Goal: Navigation & Orientation: Find specific page/section

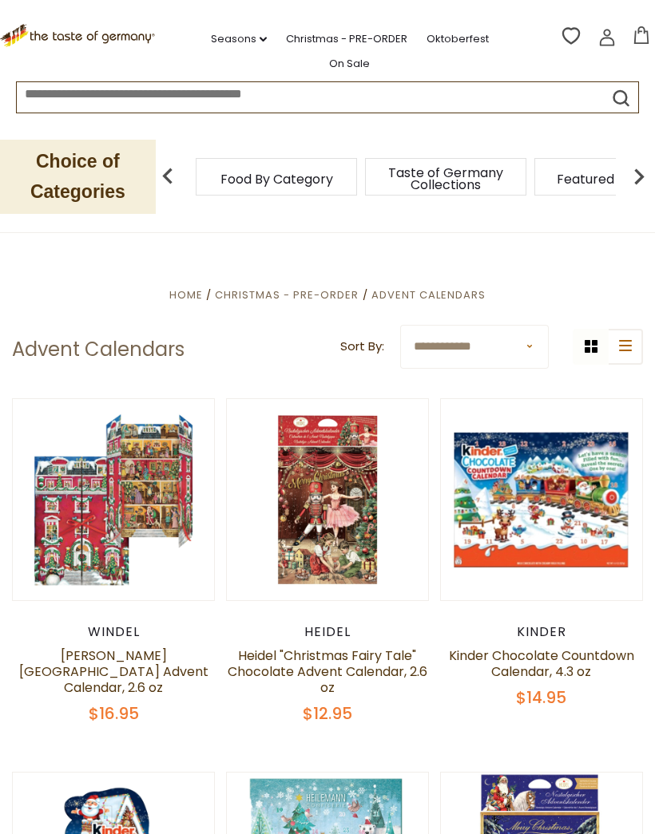
click at [213, 34] on link "Seasons dropdown_arrow" at bounding box center [239, 39] width 56 height 18
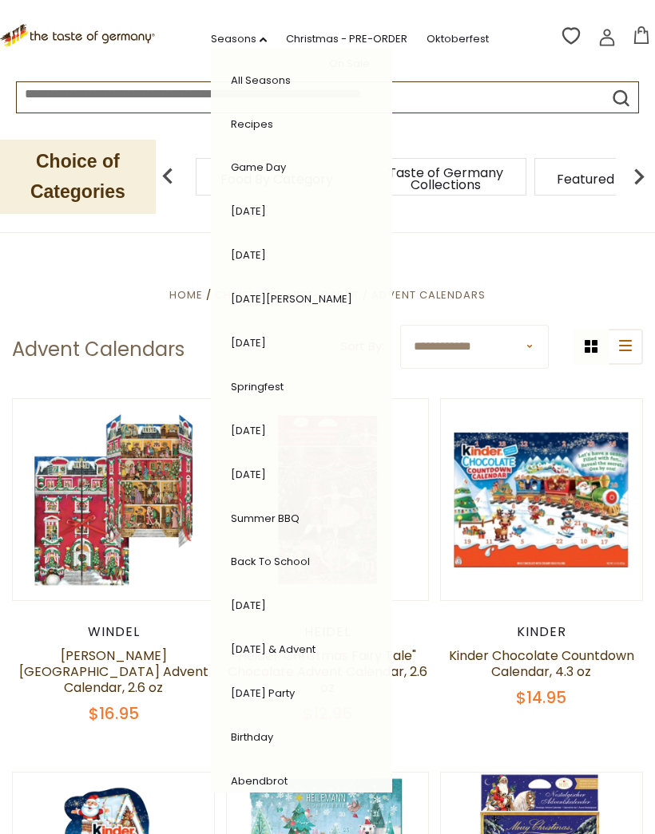
click at [56, 26] on icon ".st0{fill:#EDD300;} .st1{fill:#D33E21;}" at bounding box center [78, 36] width 157 height 24
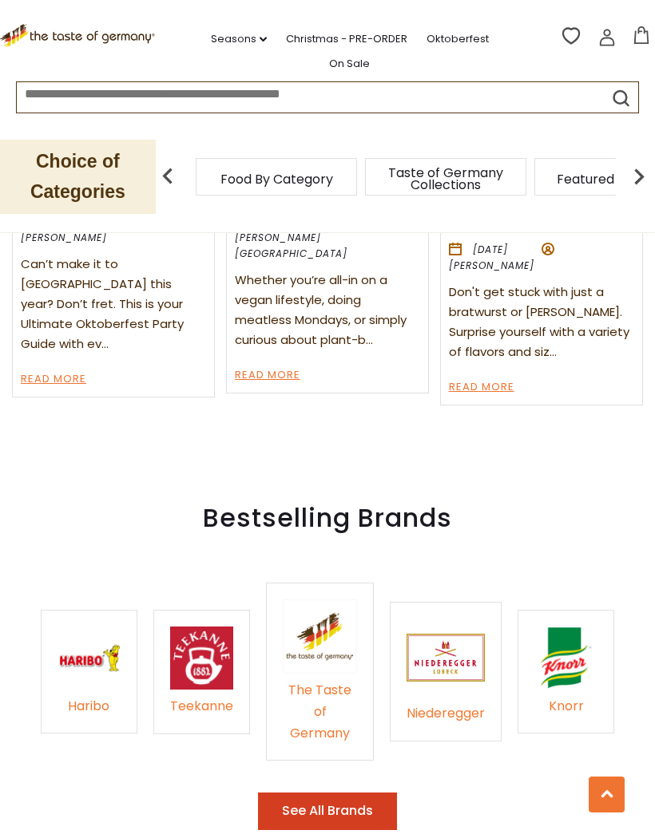
scroll to position [2022, 0]
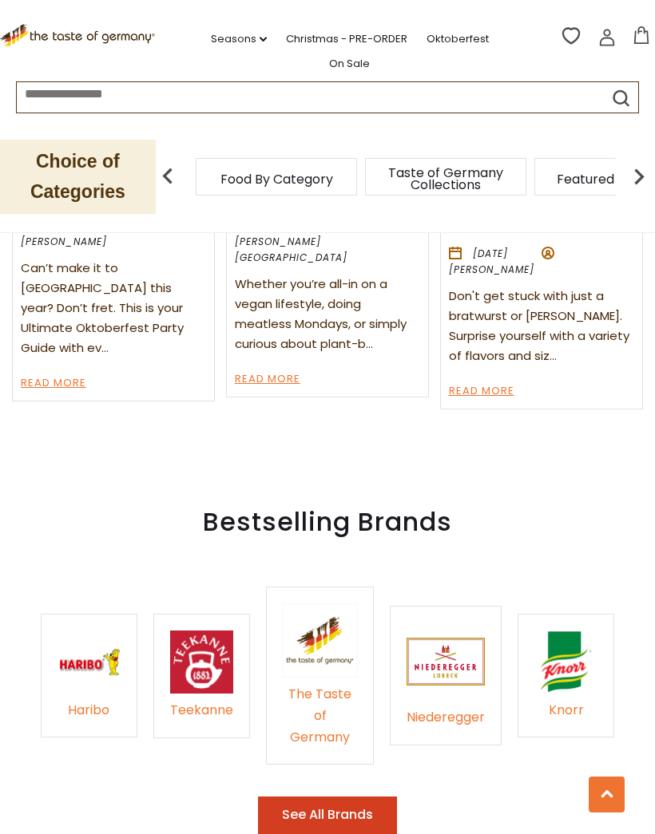
click at [370, 55] on link "On Sale" at bounding box center [349, 64] width 41 height 18
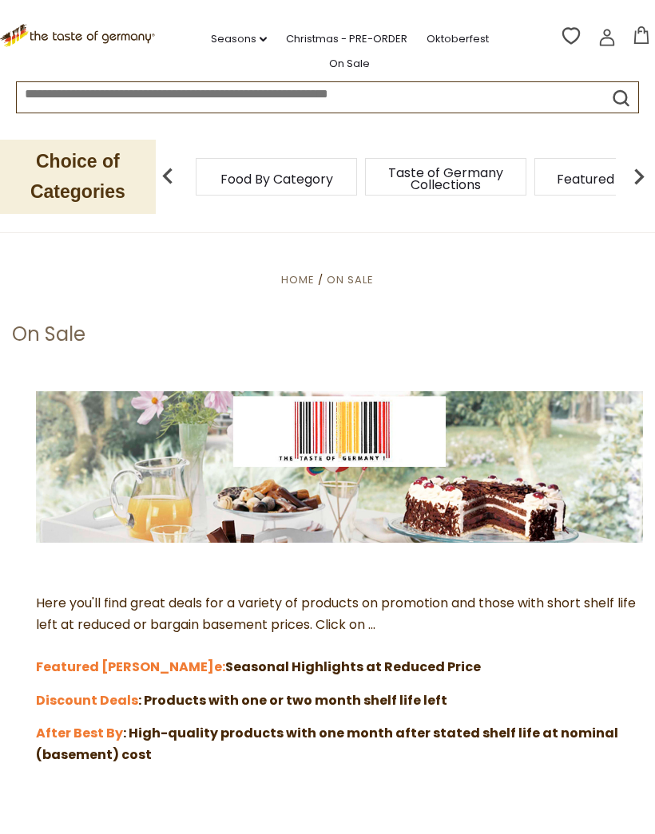
scroll to position [16, 0]
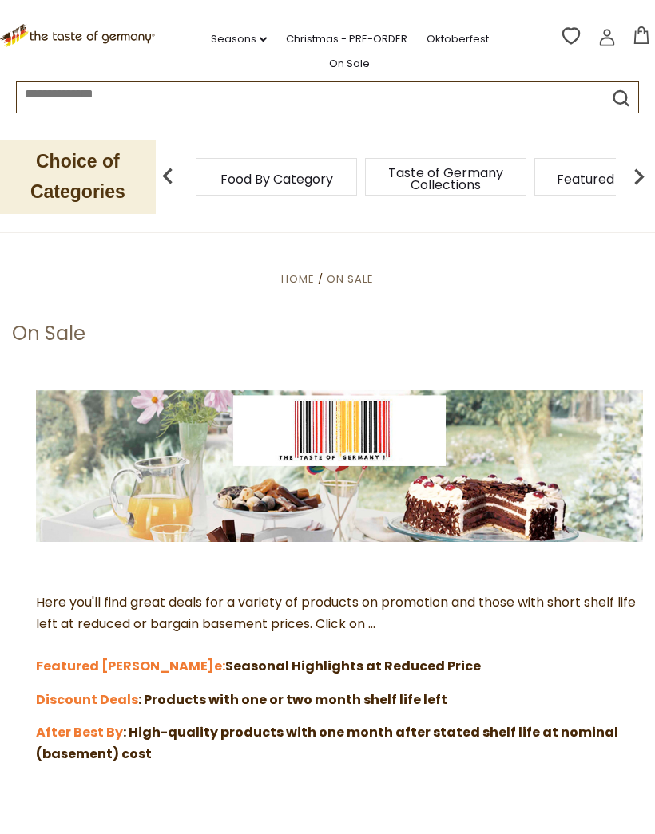
click at [84, 691] on strong "Discount Deals" at bounding box center [87, 699] width 102 height 18
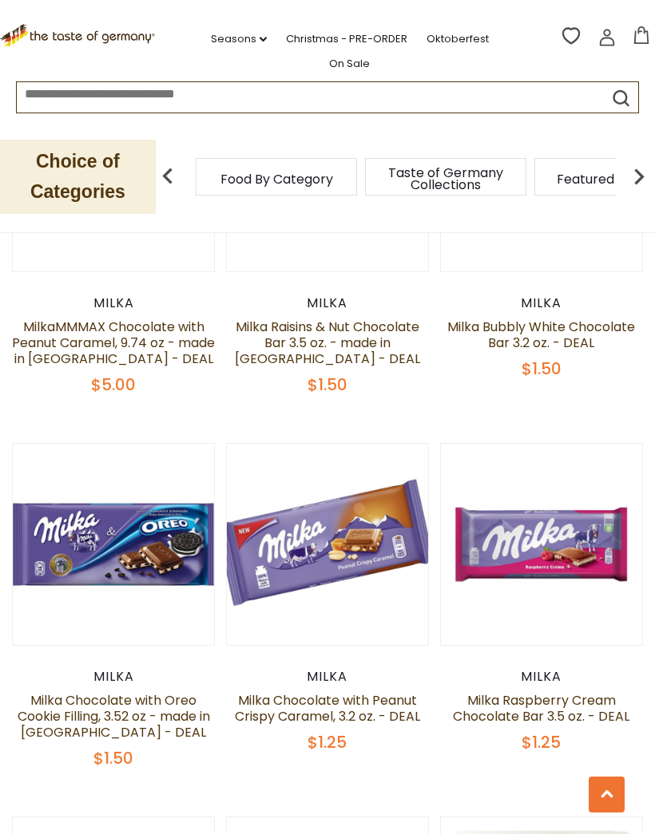
scroll to position [1553, 0]
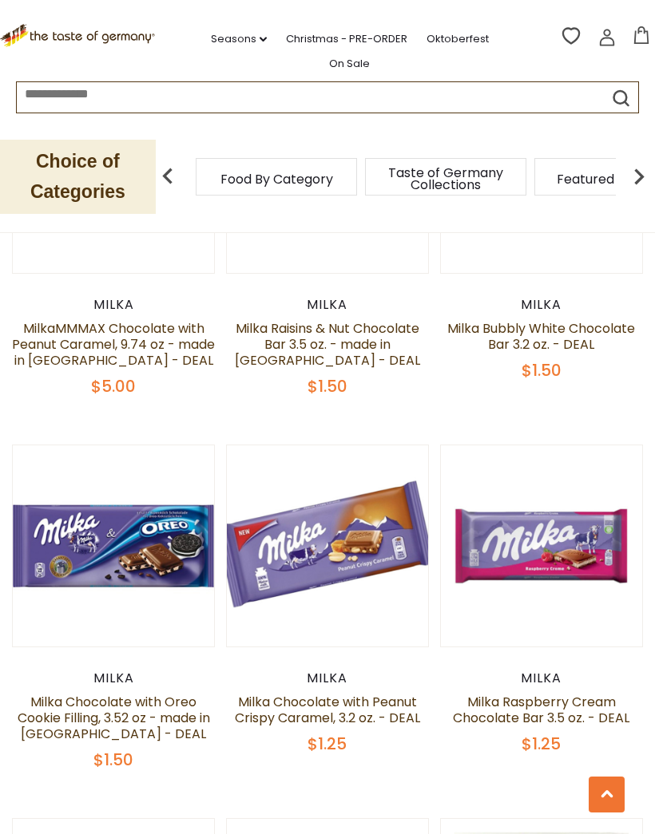
click at [315, 31] on link "Christmas - PRE-ORDER" at bounding box center [346, 39] width 121 height 18
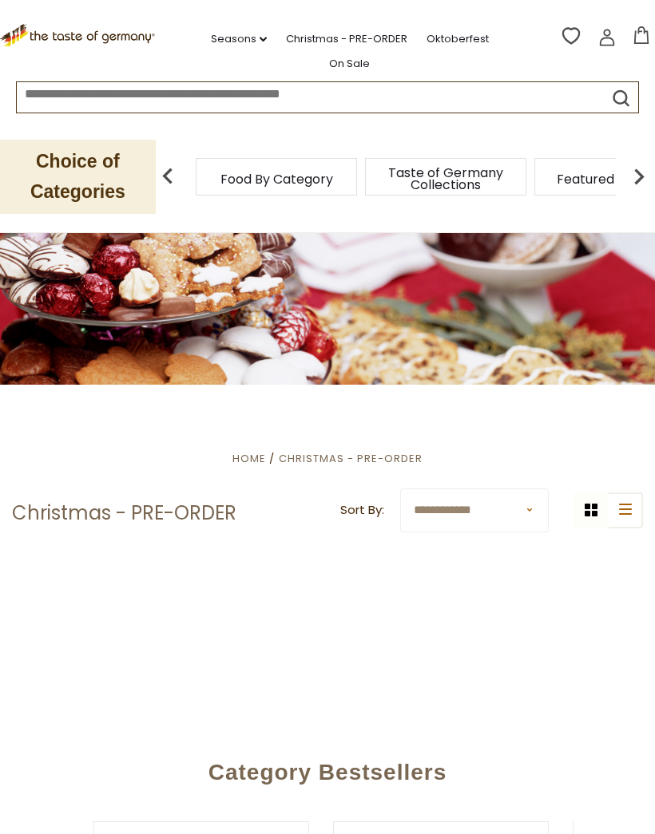
click at [221, 30] on link "Seasons dropdown_arrow" at bounding box center [239, 39] width 56 height 18
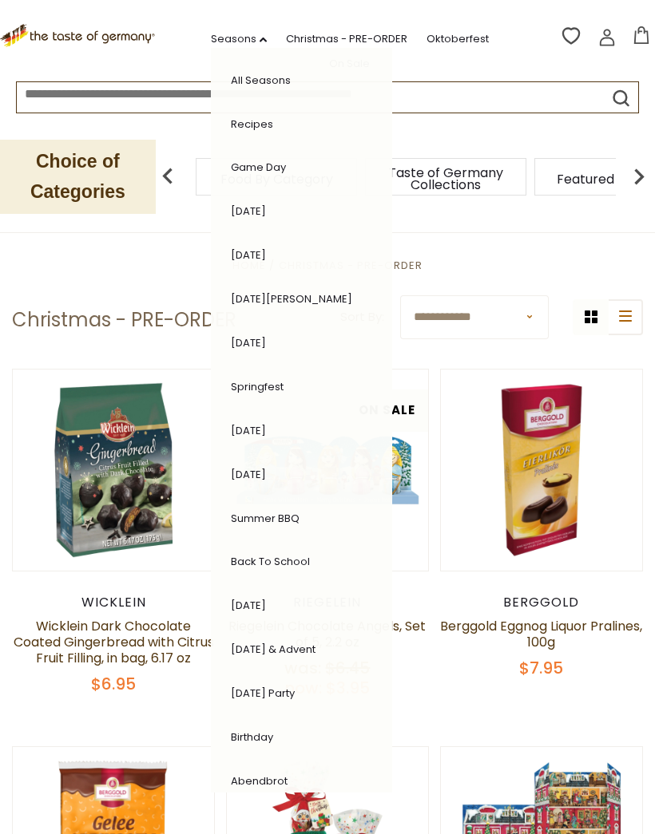
scroll to position [192, 0]
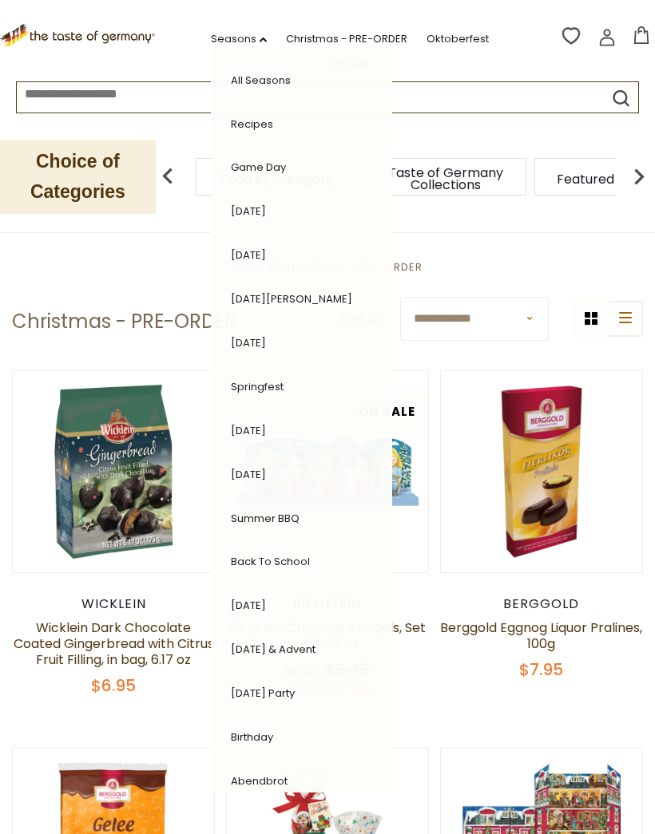
click at [299, 642] on link "[DATE] & Advent" at bounding box center [273, 649] width 85 height 15
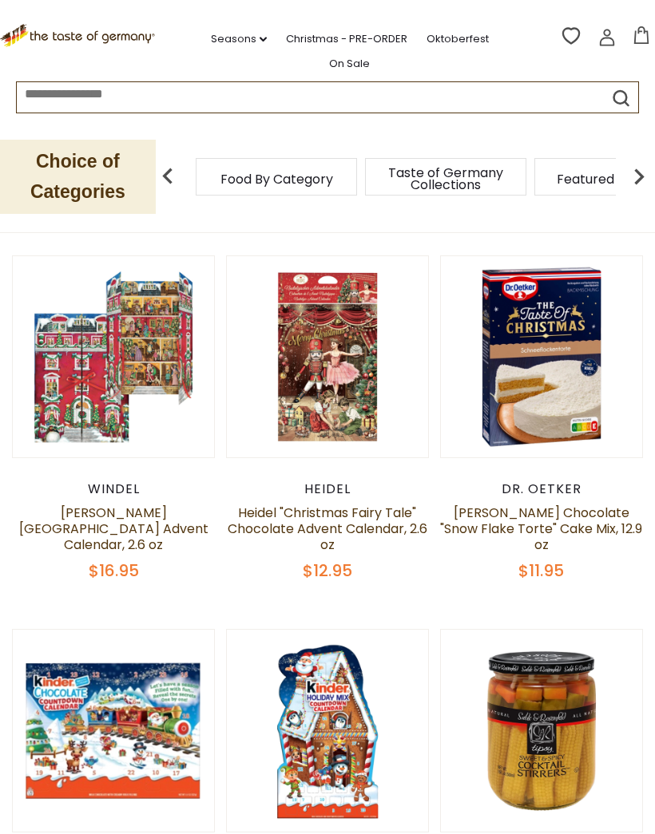
scroll to position [307, 0]
